Goal: Task Accomplishment & Management: Complete application form

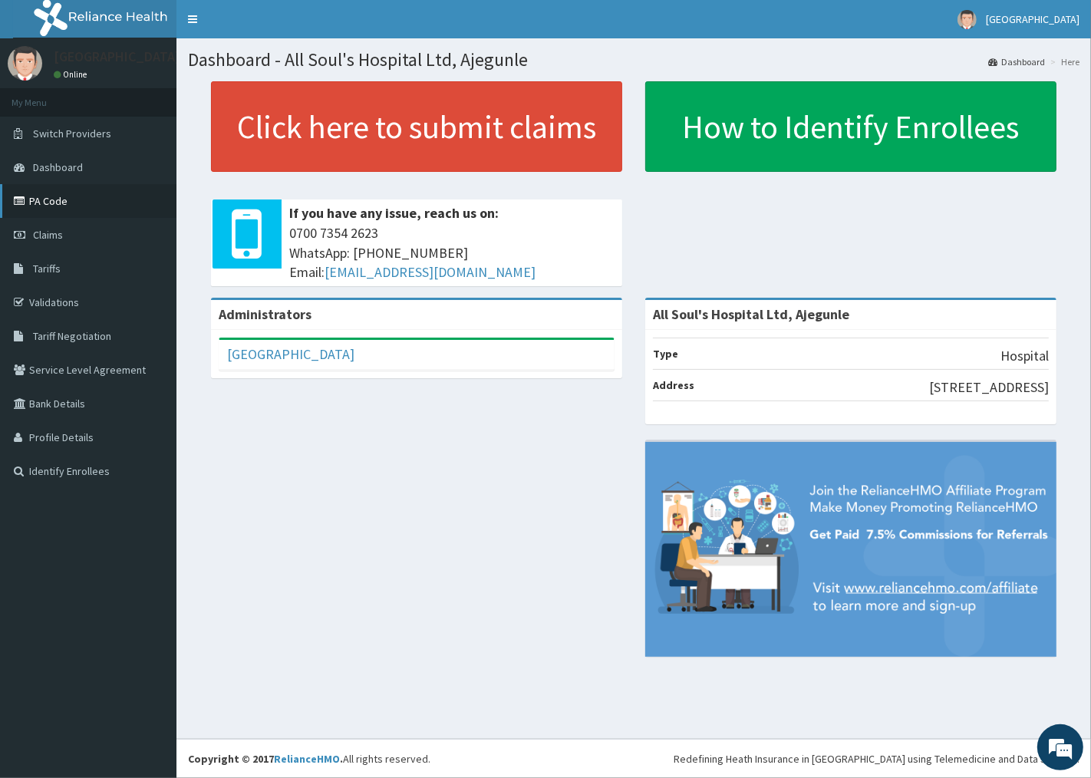
click at [44, 194] on link "PA Code" at bounding box center [88, 201] width 176 height 34
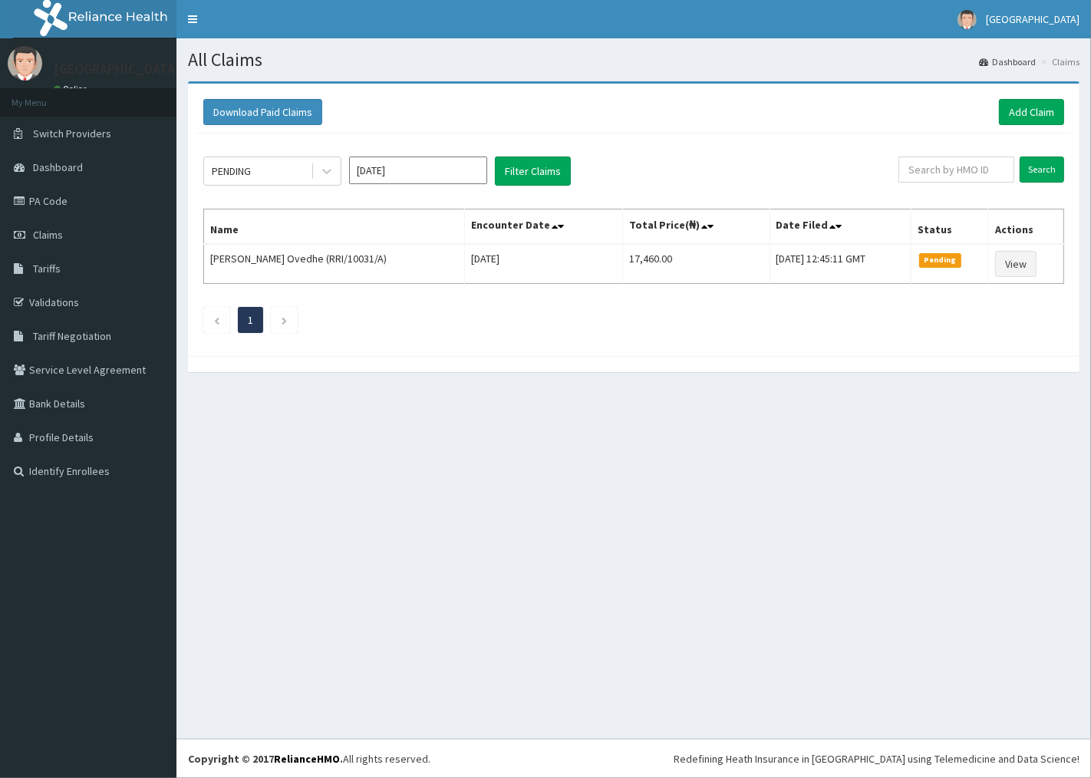
click at [420, 456] on div "All Claims Dashboard Claims Download Paid Claims Add Claim × Note you can only …" at bounding box center [633, 388] width 914 height 700
click at [1008, 110] on link "Add Claim" at bounding box center [1031, 112] width 65 height 26
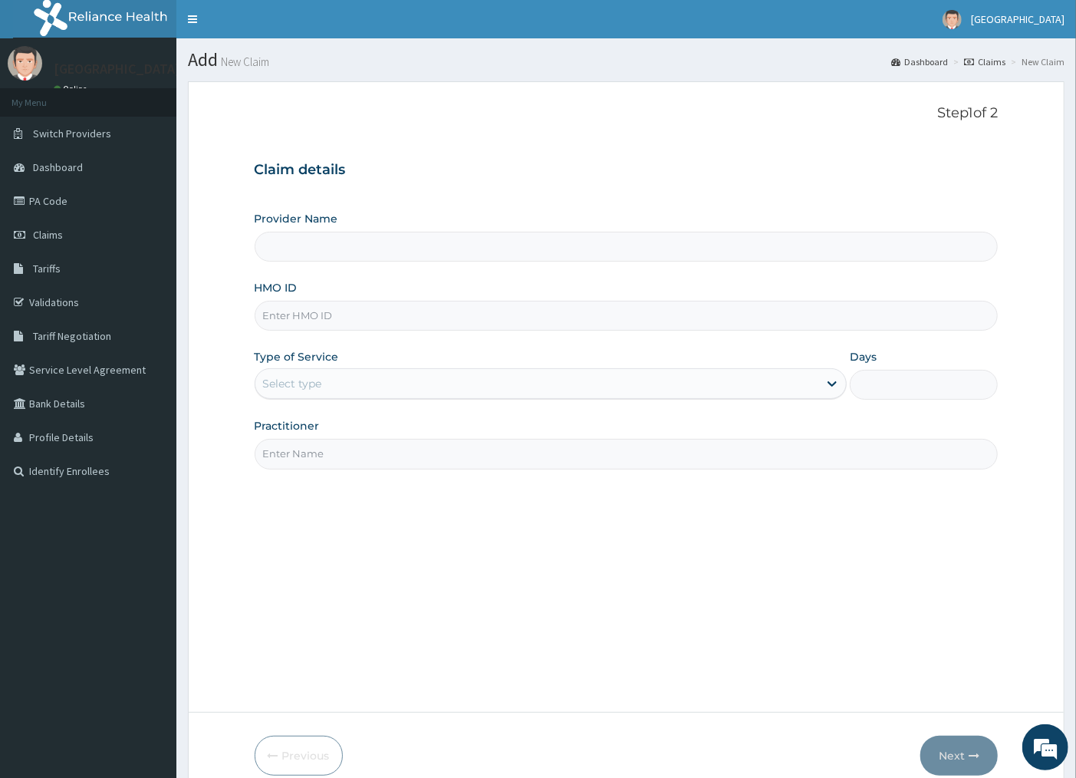
type input "All Soul's Hospital Ltd, Ajegunle"
click at [464, 455] on input "Practitioner" at bounding box center [627, 454] width 744 height 30
click at [574, 322] on input "HMO ID" at bounding box center [627, 316] width 744 height 30
click at [354, 324] on input "HMO ID" at bounding box center [627, 316] width 744 height 30
click at [543, 267] on div "Provider Name All Soul's Hospital Ltd, Ajegunle HMO ID Type of Service Select t…" at bounding box center [627, 340] width 744 height 258
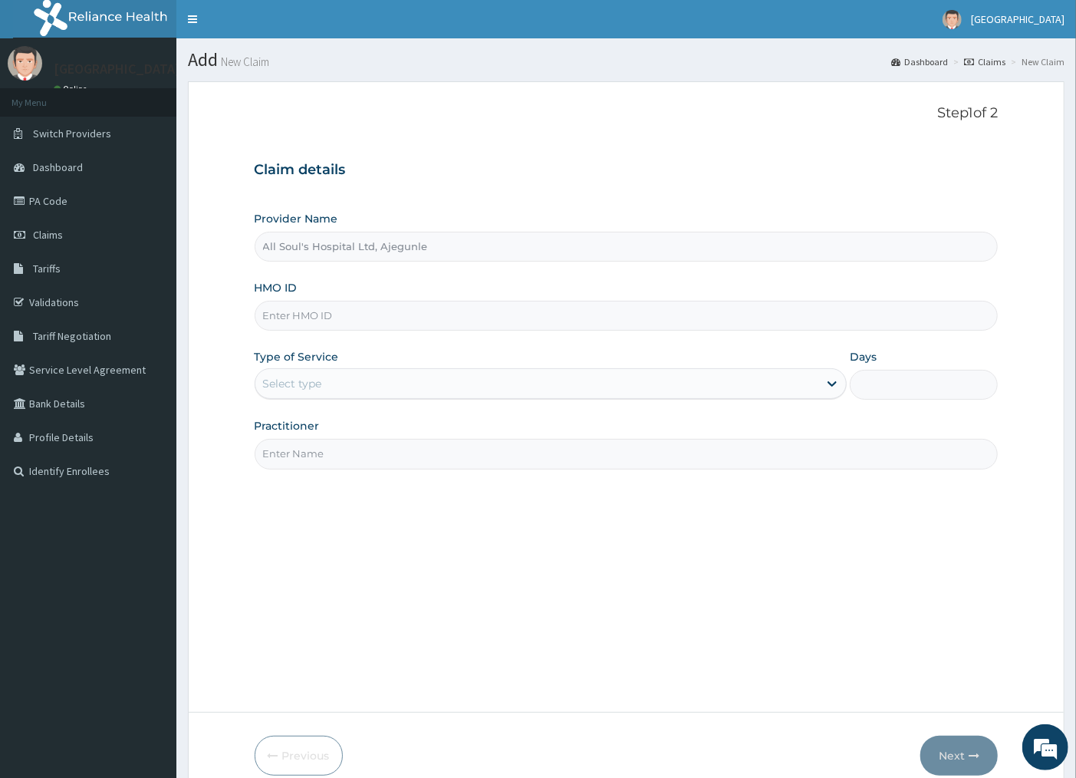
click at [368, 324] on input "HMO ID" at bounding box center [627, 316] width 744 height 30
type input "gsv/12847/a"
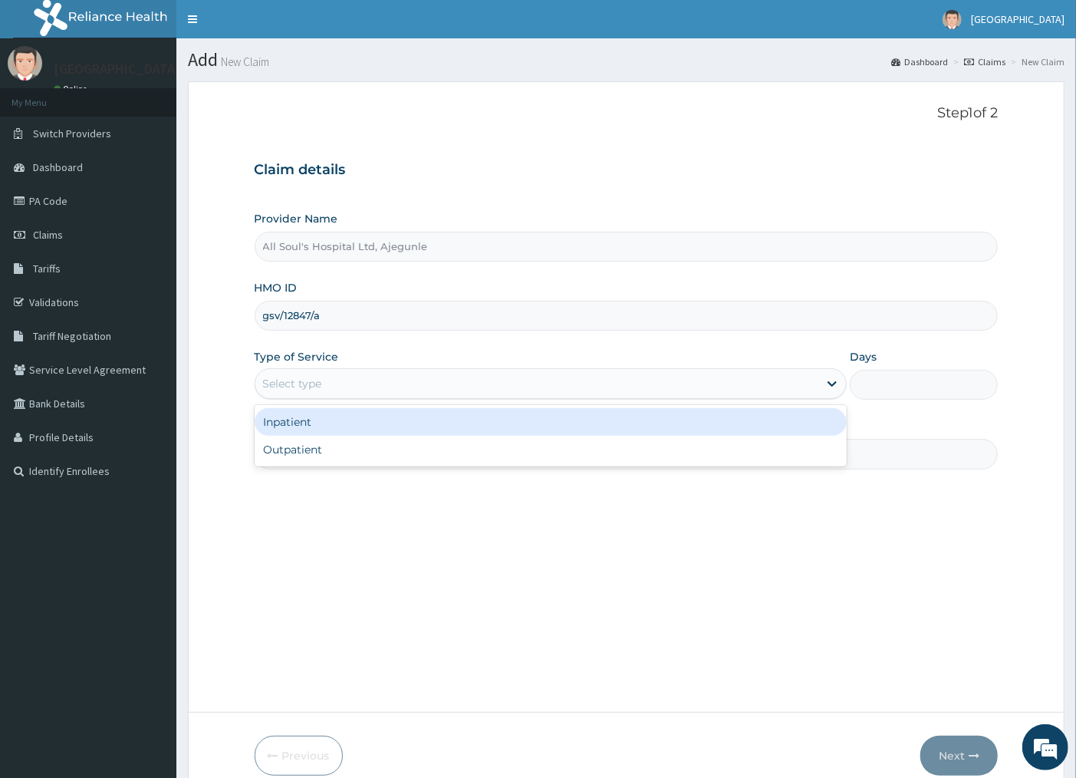
click at [436, 389] on div "Select type" at bounding box center [537, 383] width 564 height 25
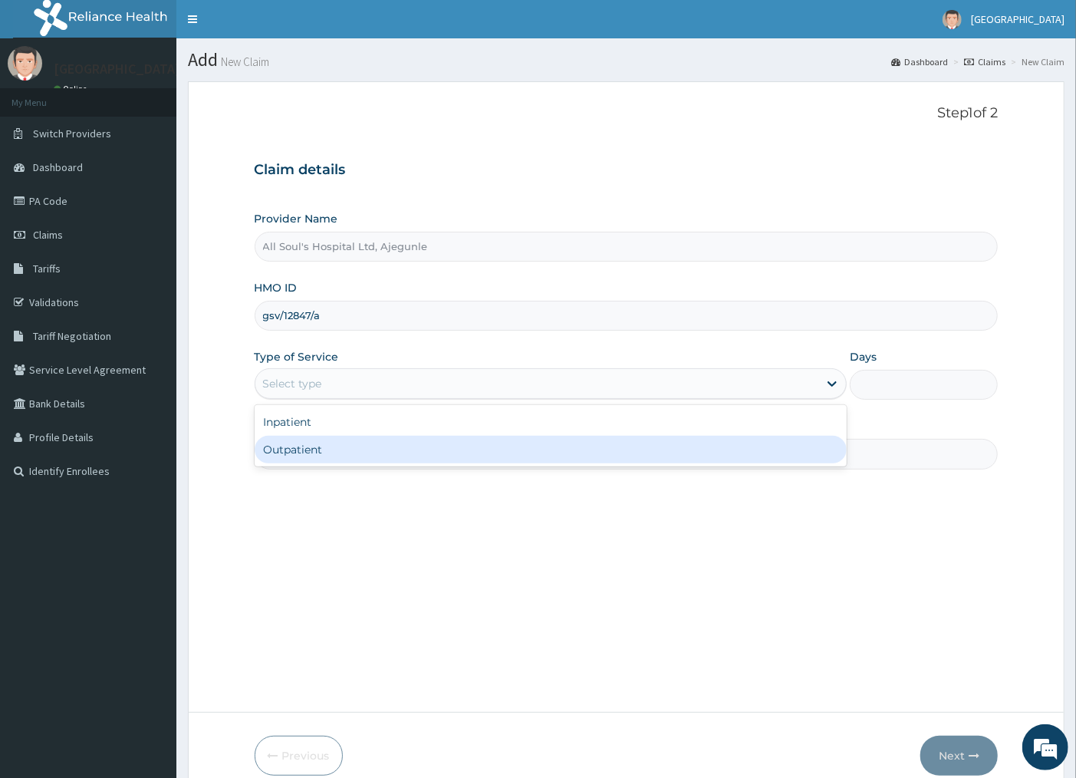
click at [389, 445] on div "Outpatient" at bounding box center [551, 450] width 593 height 28
type input "1"
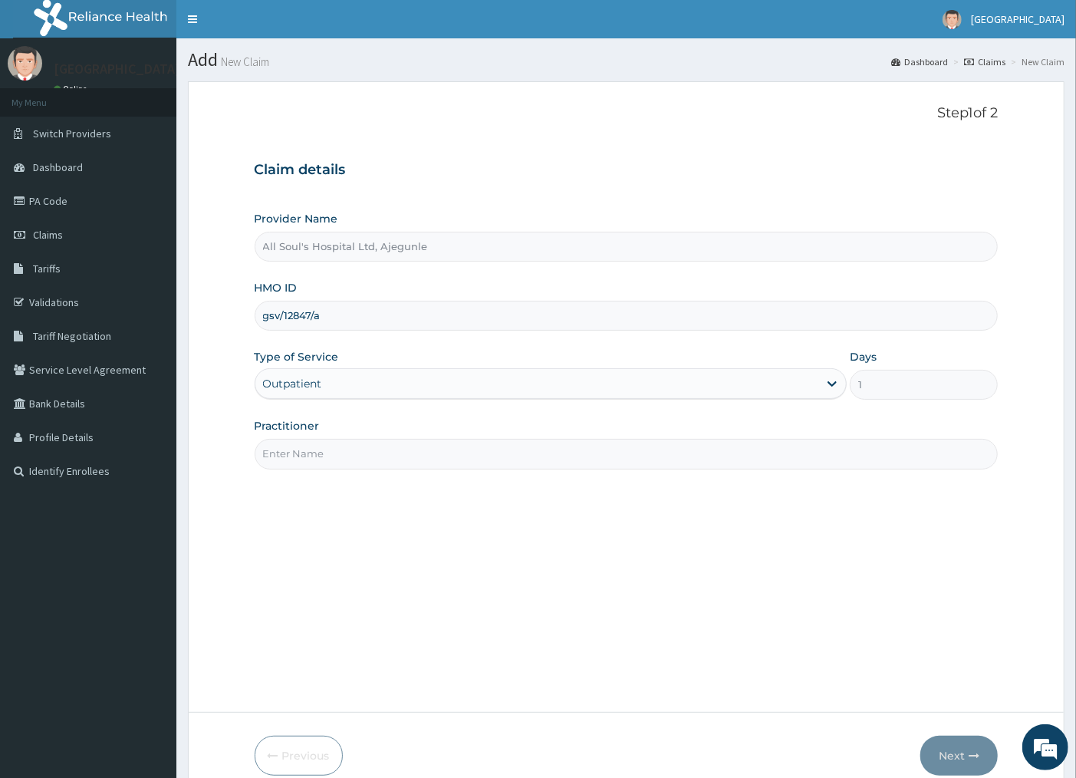
click at [699, 457] on input "Practitioner" at bounding box center [627, 454] width 744 height 30
type input "h"
type input "HMO OFFICER"
click at [964, 752] on button "Next" at bounding box center [958, 755] width 77 height 40
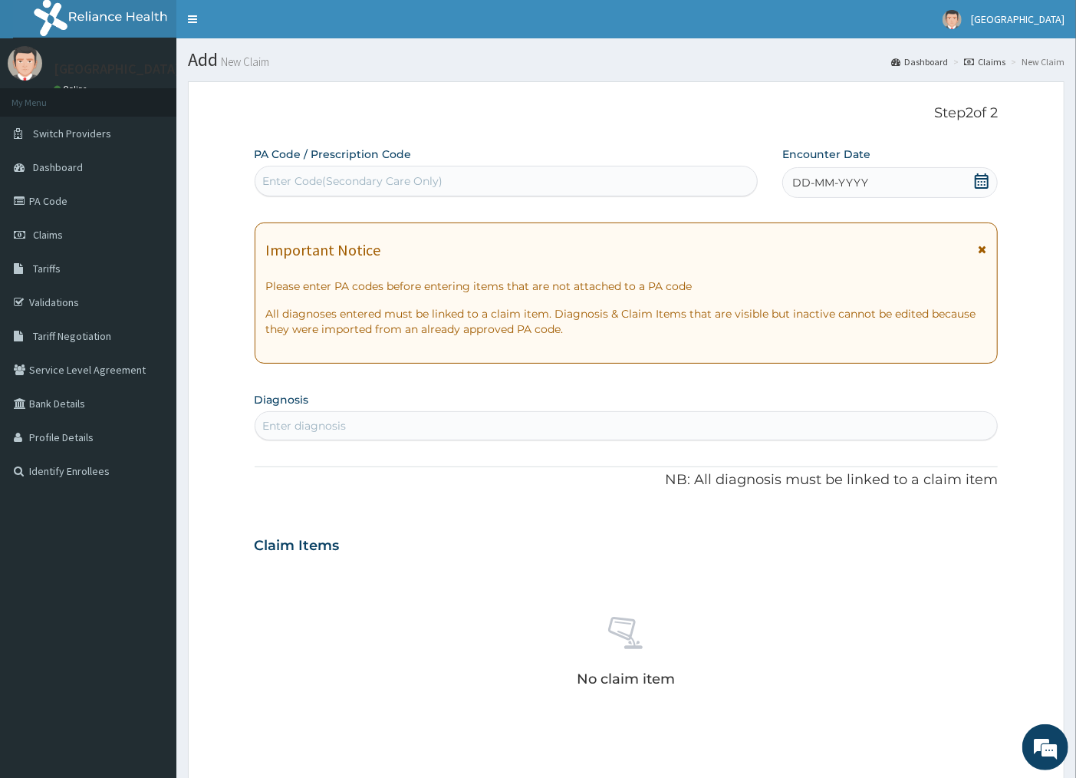
click at [545, 177] on div "Enter Code(Secondary Care Only)" at bounding box center [506, 181] width 502 height 25
paste input "PA/E79091"
type input "PA/E79091"
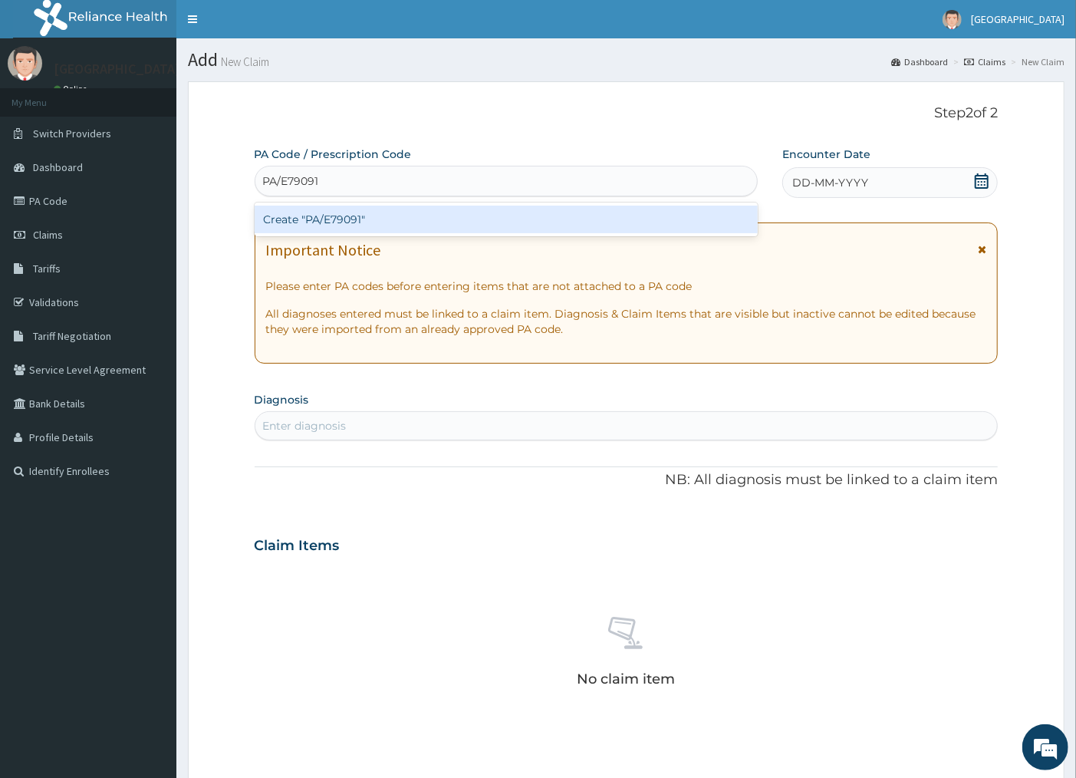
click at [517, 216] on div "Create "PA/E79091"" at bounding box center [506, 220] width 503 height 28
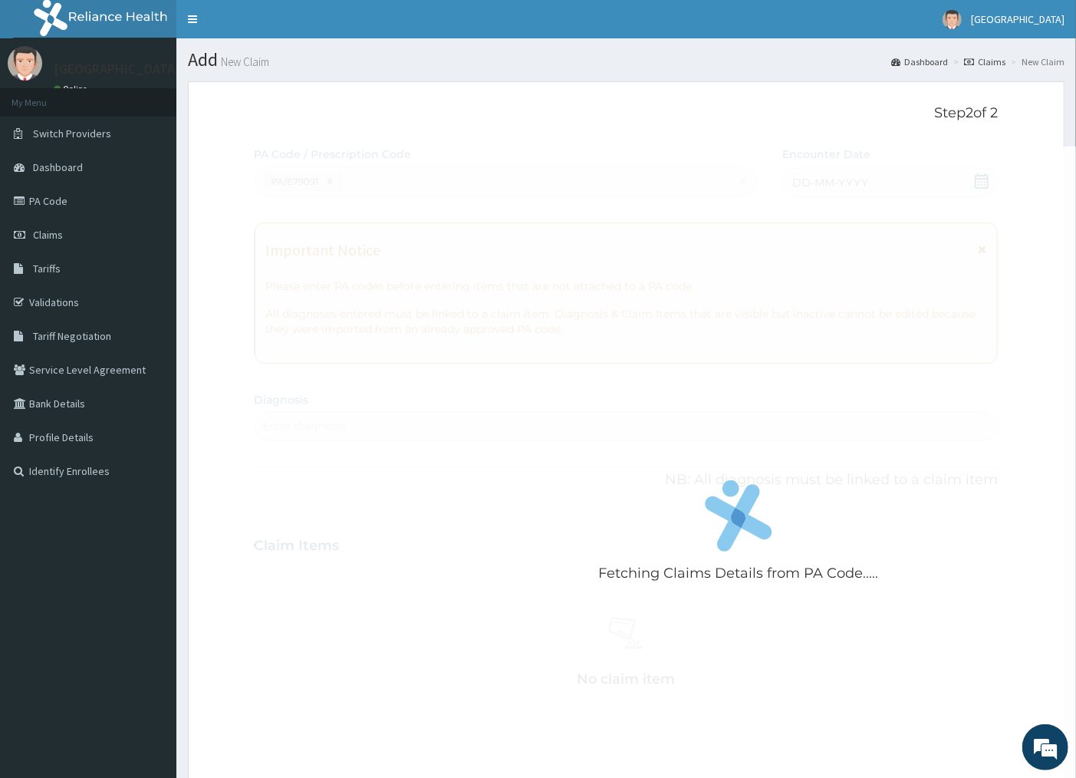
click at [568, 409] on div "Fetching Claims Details from PA Code....." at bounding box center [739, 535] width 969 height 778
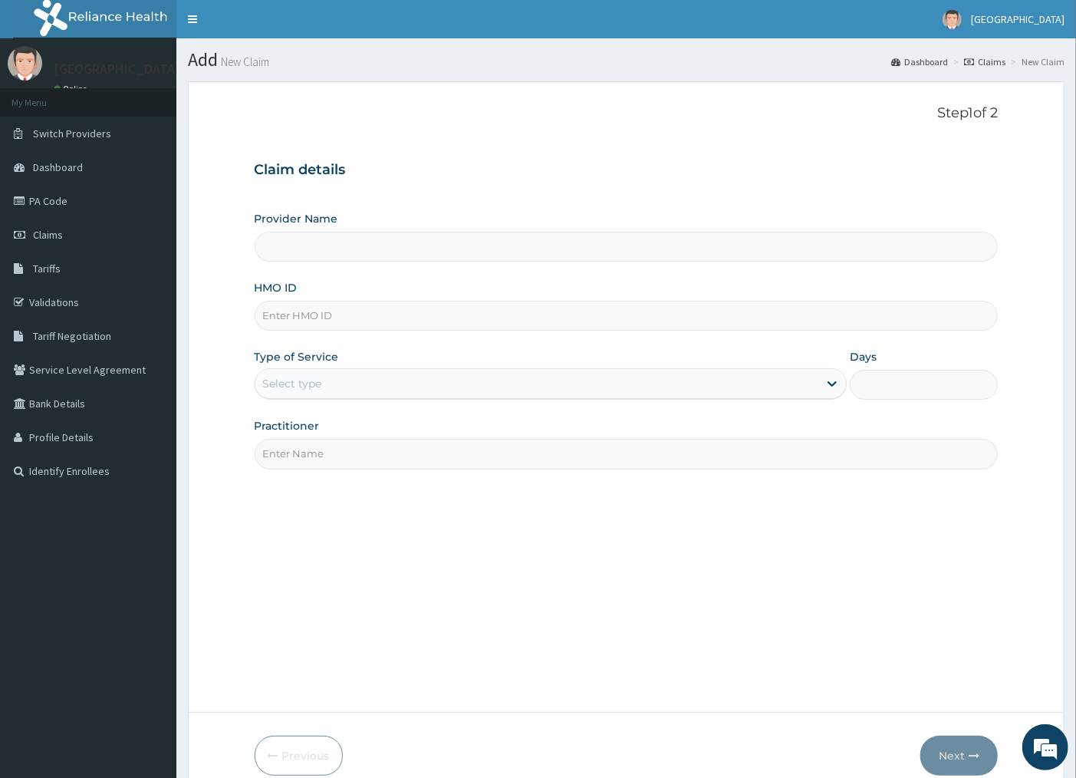
click at [426, 232] on input "Provider Name" at bounding box center [627, 247] width 744 height 30
click at [348, 318] on input "HMO ID" at bounding box center [627, 316] width 744 height 30
type input "GSV/"
type input "All Soul's Hospital Ltd, Ajegunle"
type input "GSV/12847/A"
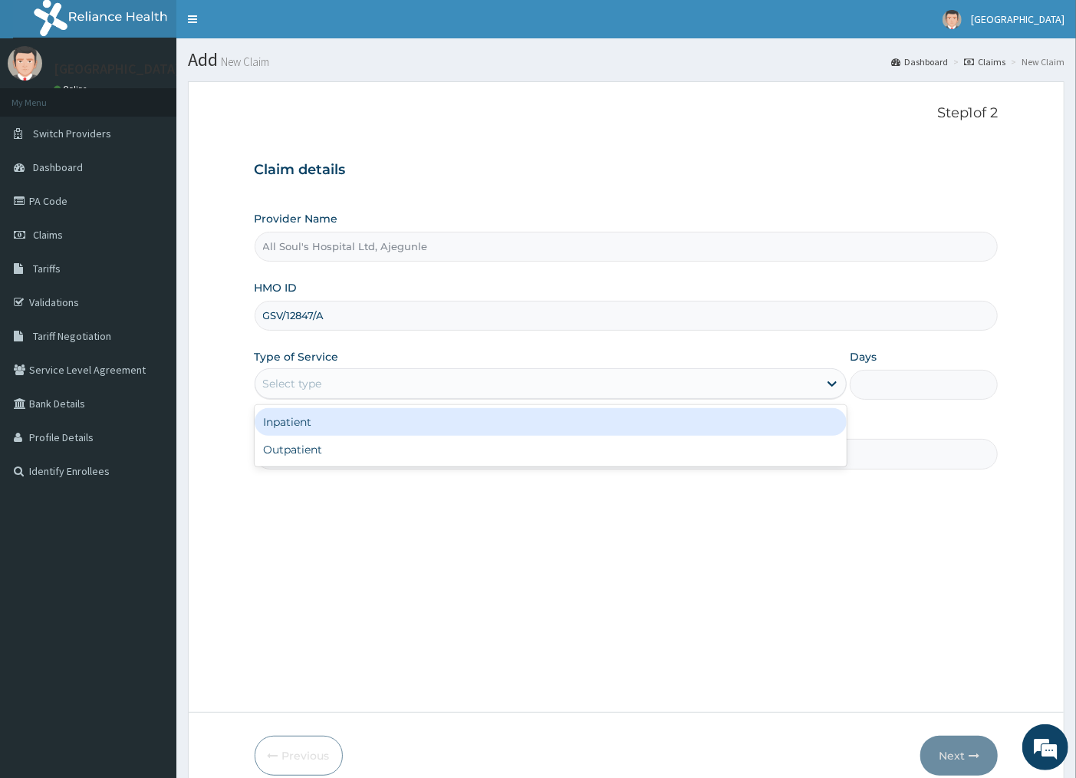
click at [493, 377] on div "Select type" at bounding box center [537, 383] width 564 height 25
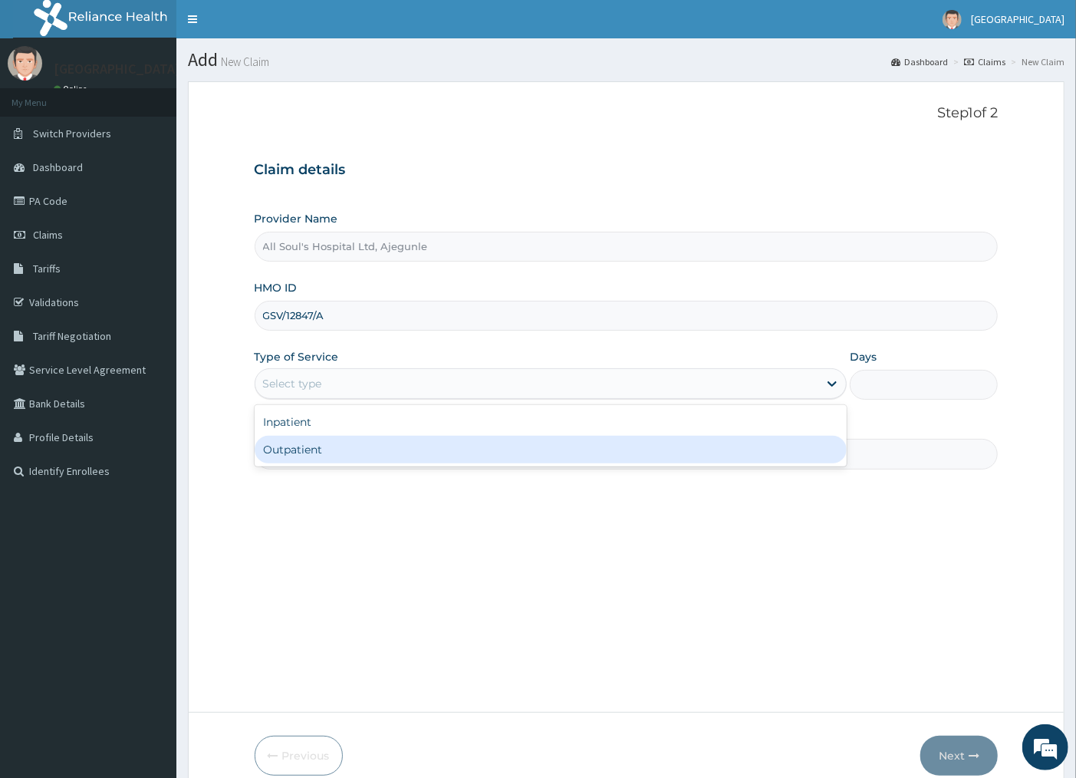
click at [418, 451] on div "Outpatient" at bounding box center [551, 450] width 593 height 28
type input "1"
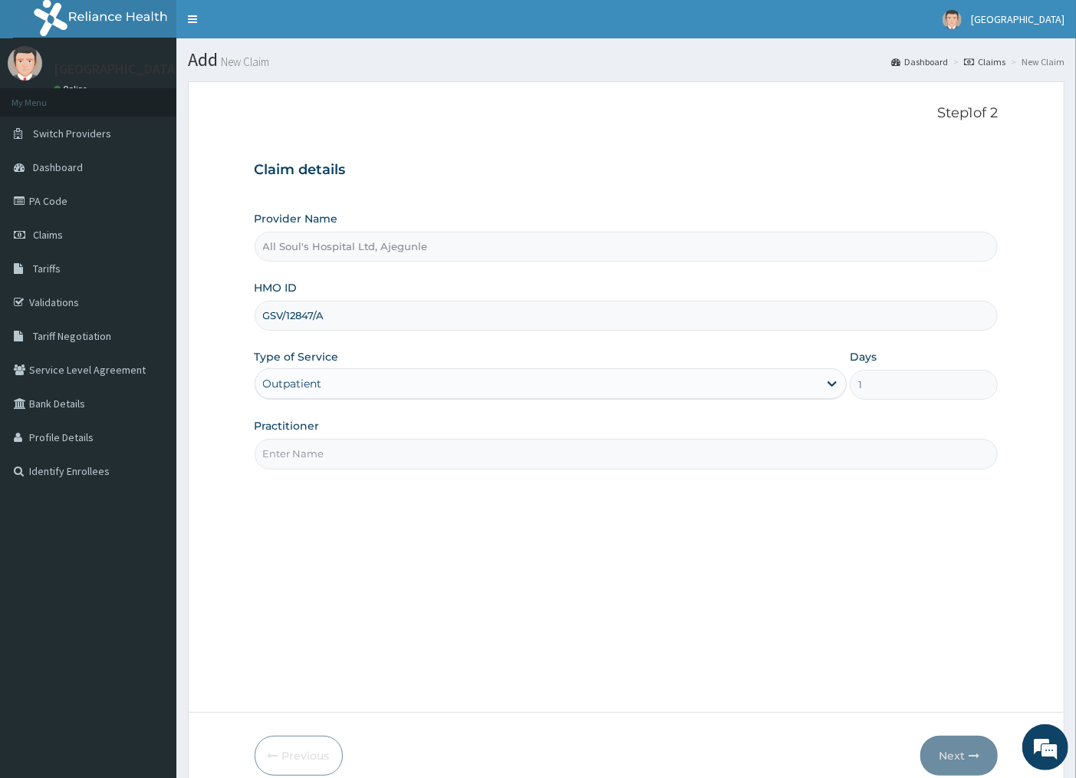
click at [452, 456] on input "Practitioner" at bounding box center [627, 454] width 744 height 30
click at [304, 457] on input "HMO OFICER" at bounding box center [627, 454] width 744 height 30
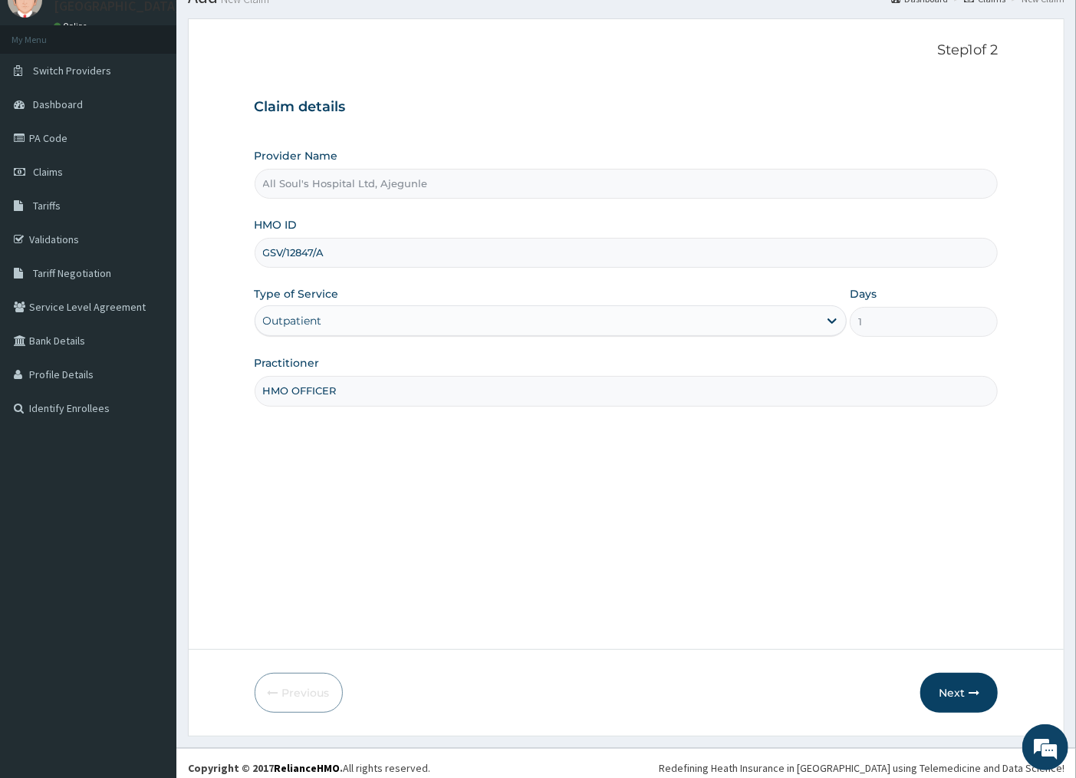
scroll to position [72, 0]
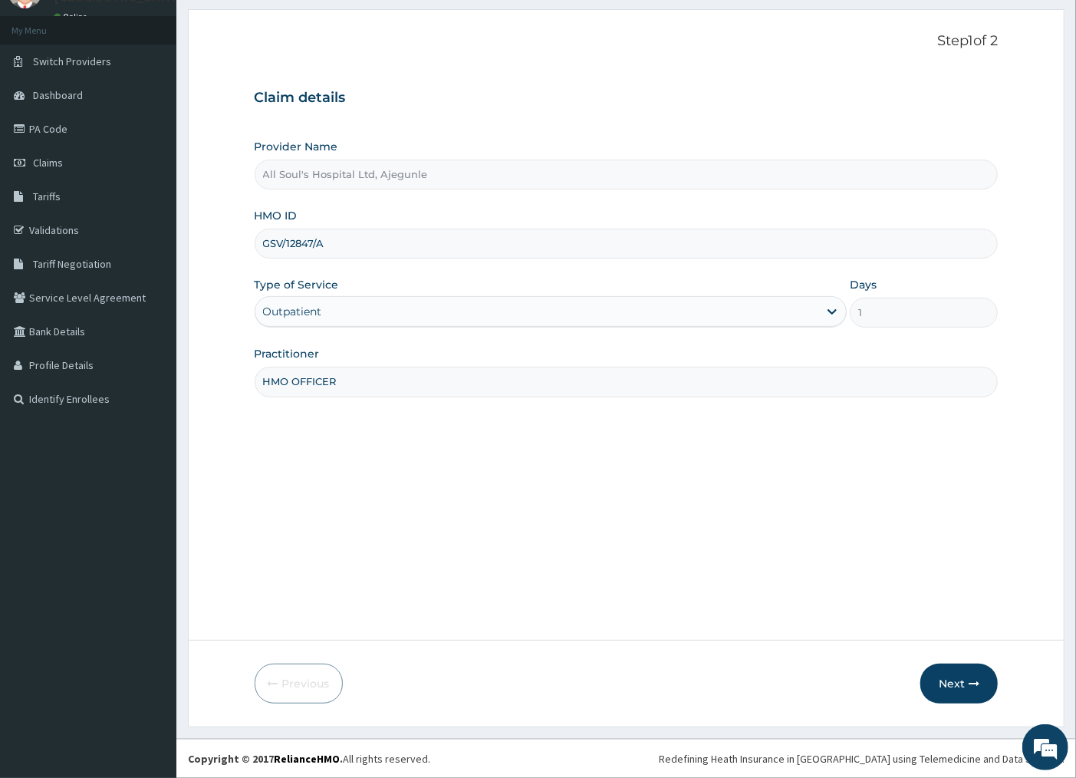
type input "HMO OFFICER"
click at [572, 629] on form "Step 1 of 2 Claim details Provider Name All Soul's Hospital Ltd, Ajegunle HMO I…" at bounding box center [626, 368] width 877 height 718
click at [975, 699] on button "Next" at bounding box center [958, 683] width 77 height 40
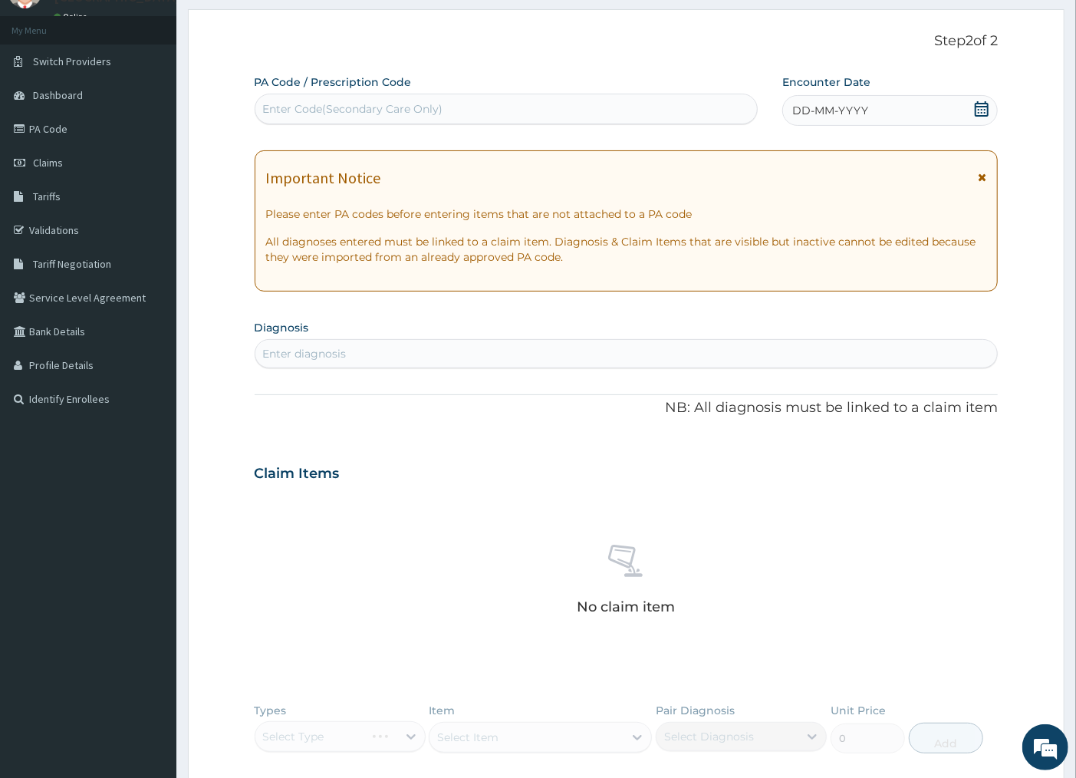
click at [477, 103] on div "Enter Code(Secondary Care Only)" at bounding box center [506, 109] width 502 height 25
paste input "PA/E79091"
type input "PA/E79091"
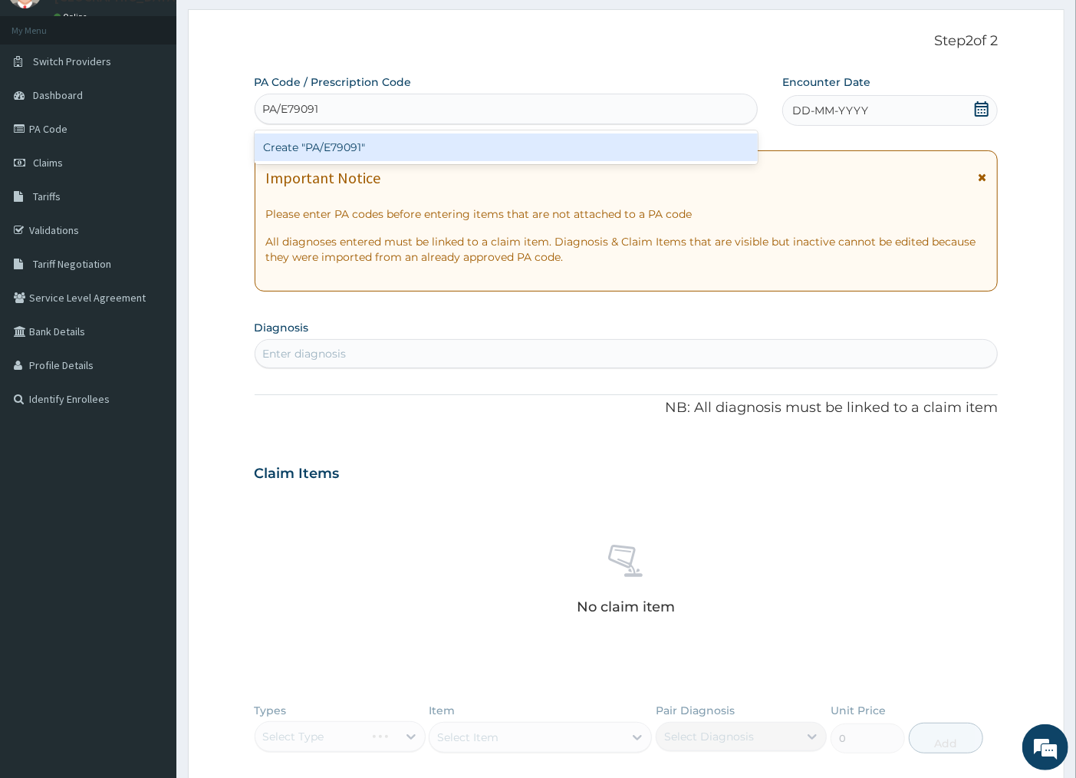
click at [437, 150] on div "Create "PA/E79091"" at bounding box center [506, 147] width 503 height 28
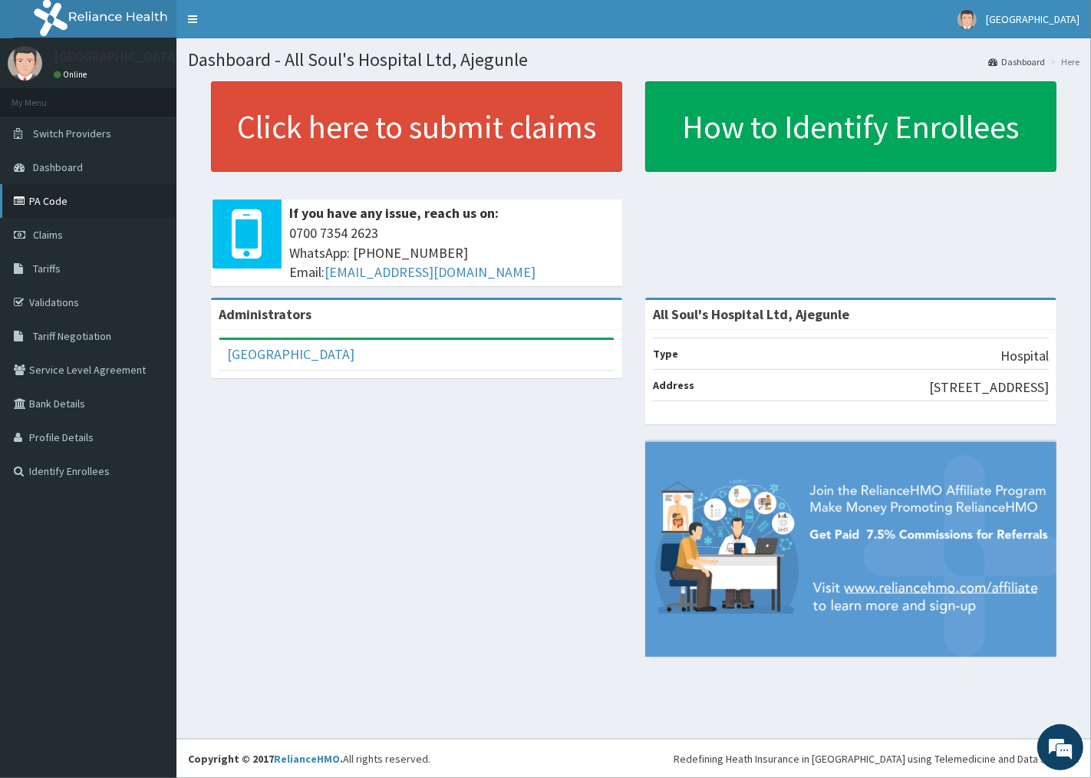
click at [51, 198] on link "PA Code" at bounding box center [88, 201] width 176 height 34
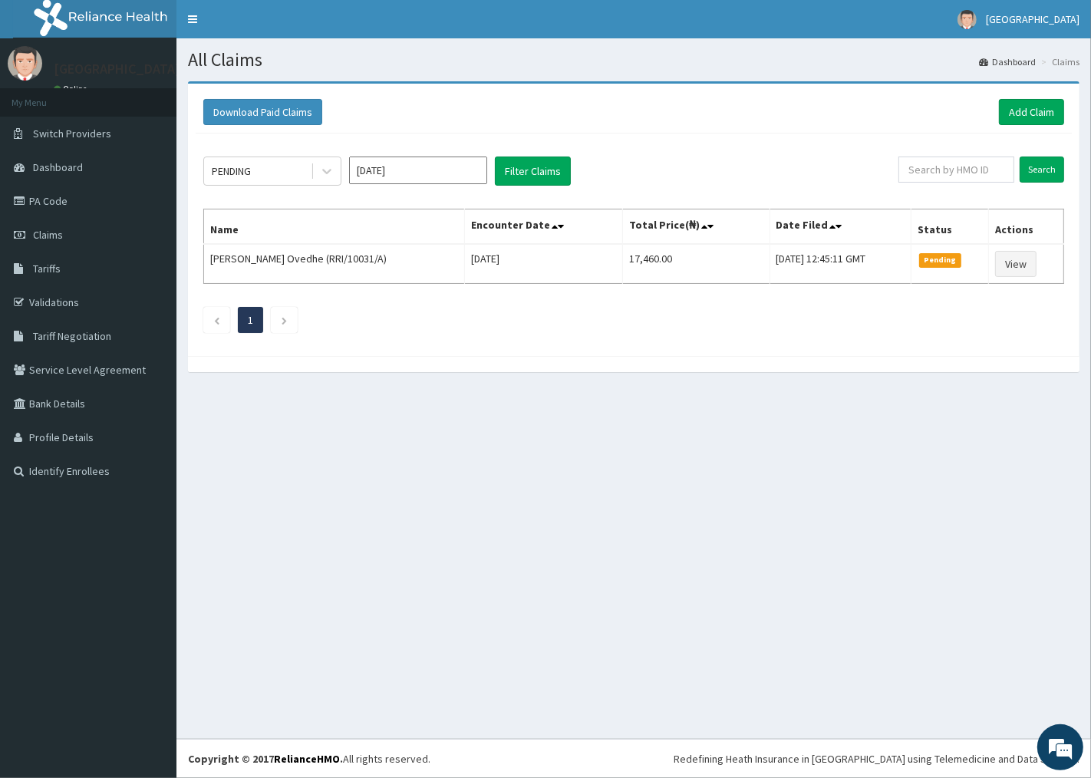
click at [59, 59] on div "[GEOGRAPHIC_DATA] Online" at bounding box center [113, 71] width 142 height 51
click at [61, 58] on div "[GEOGRAPHIC_DATA] Online" at bounding box center [113, 71] width 142 height 51
click at [459, 441] on div "All Claims Dashboard Claims Download Paid Claims Add Claim × Note you can only …" at bounding box center [633, 388] width 914 height 700
